Goal: Information Seeking & Learning: Learn about a topic

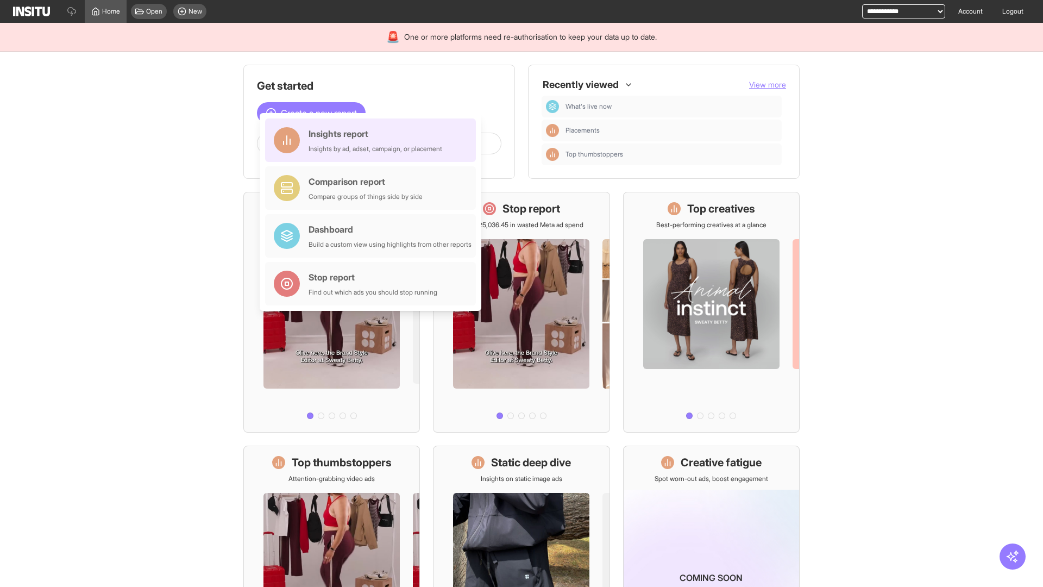
click at [373, 140] on div "Insights report Insights by ad, adset, campaign, or placement" at bounding box center [376, 140] width 134 height 26
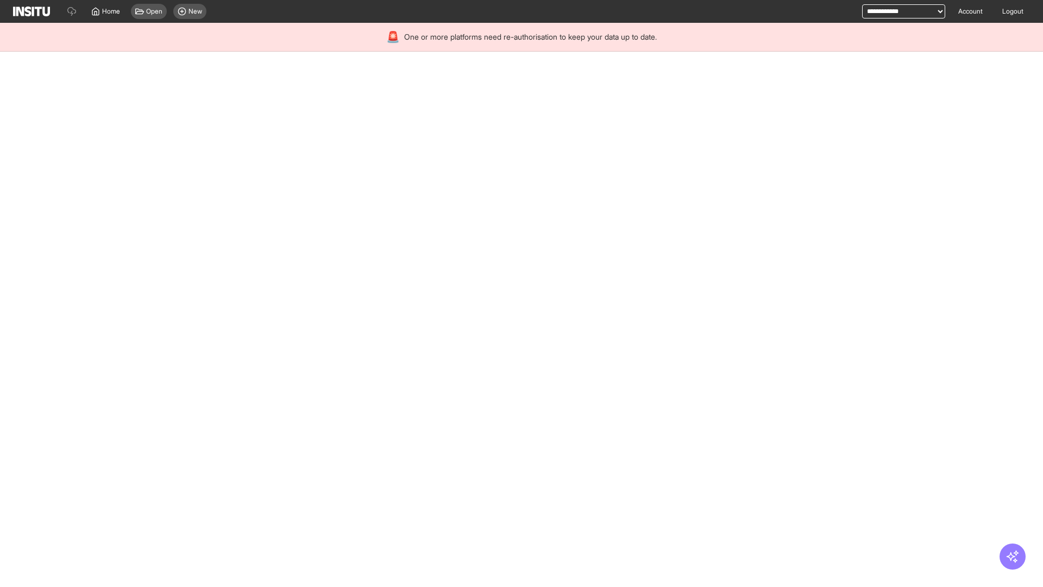
select select "**"
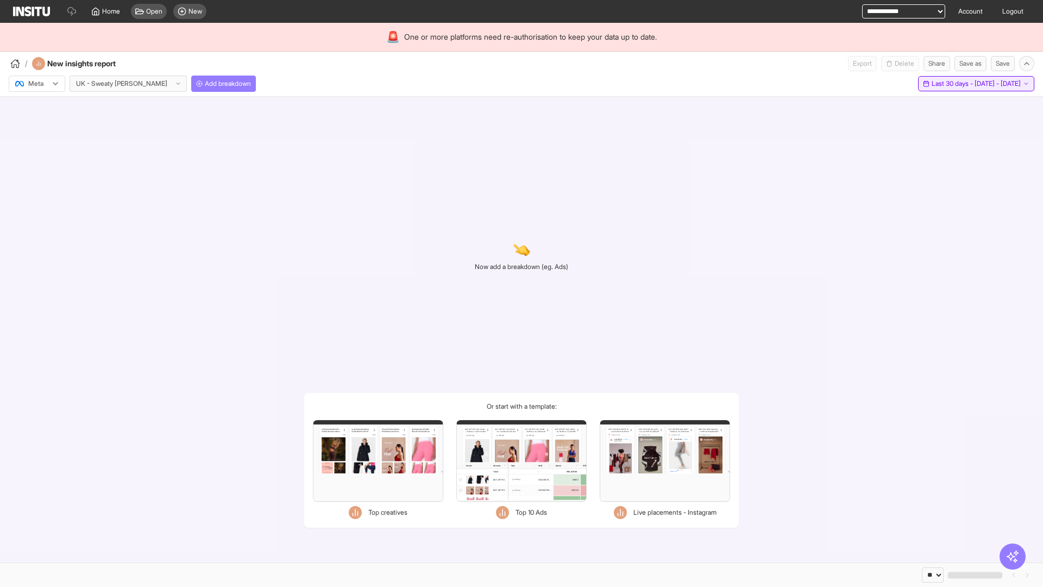
click at [951, 84] on span "Last 30 days - [DATE] - [DATE]" at bounding box center [976, 83] width 89 height 9
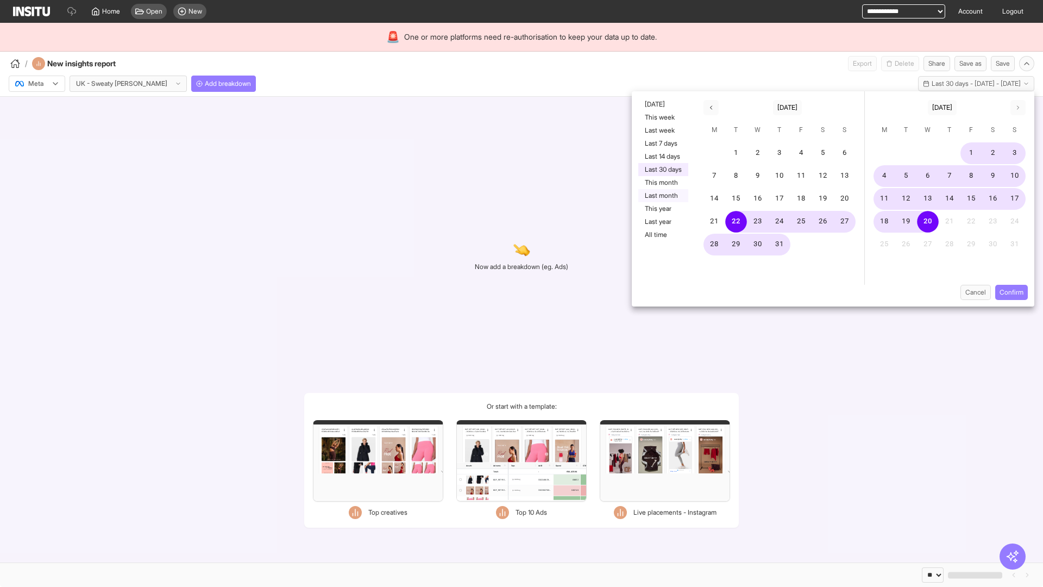
click at [662, 196] on button "Last month" at bounding box center [663, 195] width 50 height 13
